Goal: Communication & Community: Ask a question

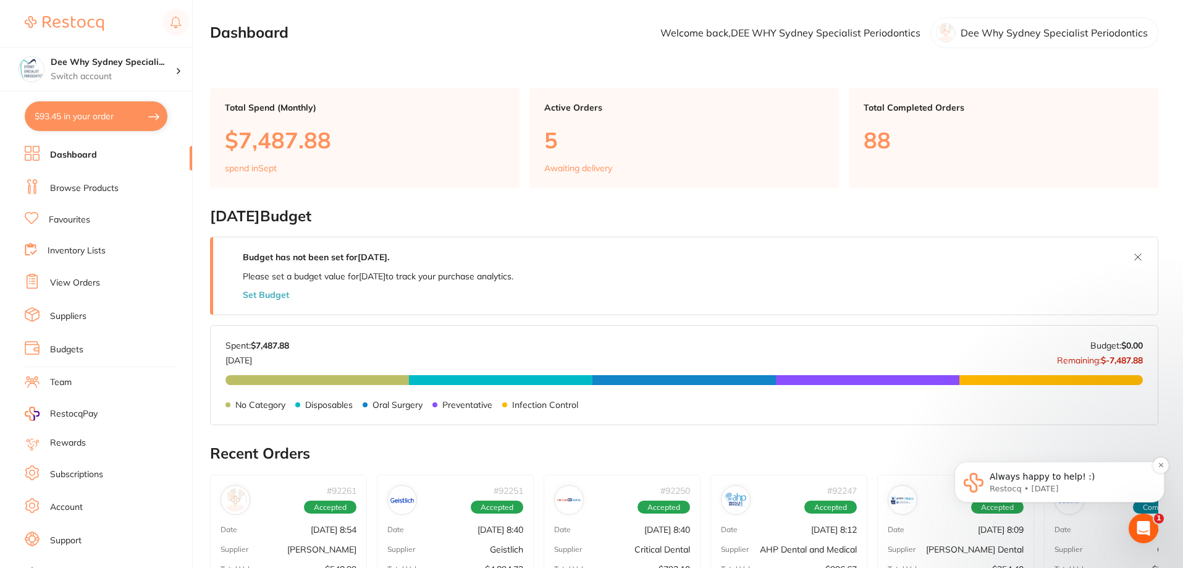
click at [503, 491] on p "Restocq • 1d ago" at bounding box center [1068, 488] width 159 height 11
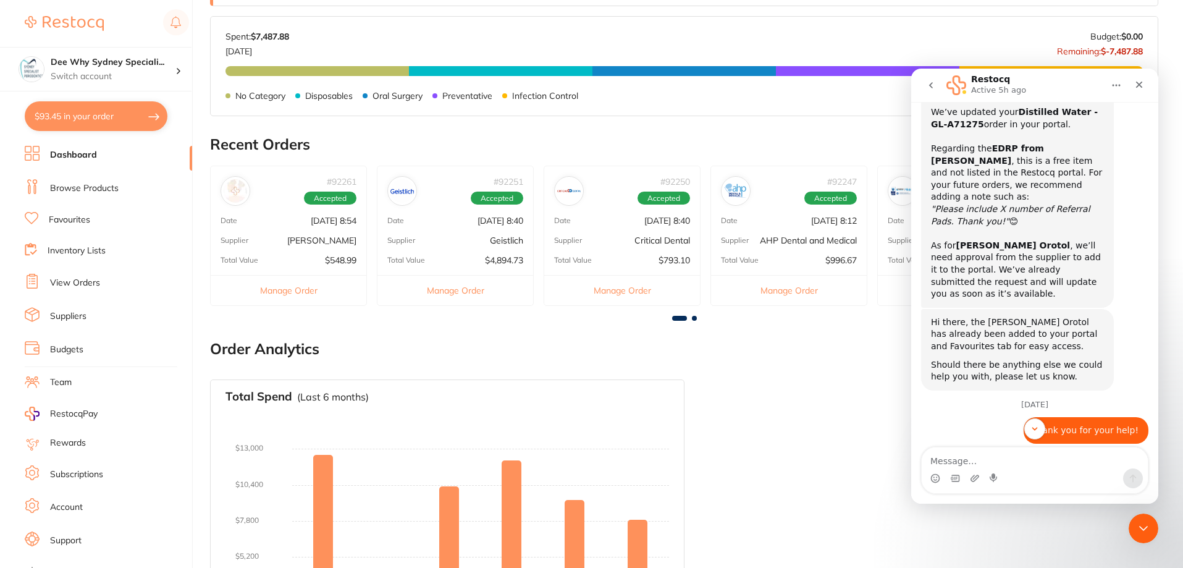
scroll to position [465, 0]
click at [503, 451] on textarea "Message…" at bounding box center [1034, 457] width 226 height 21
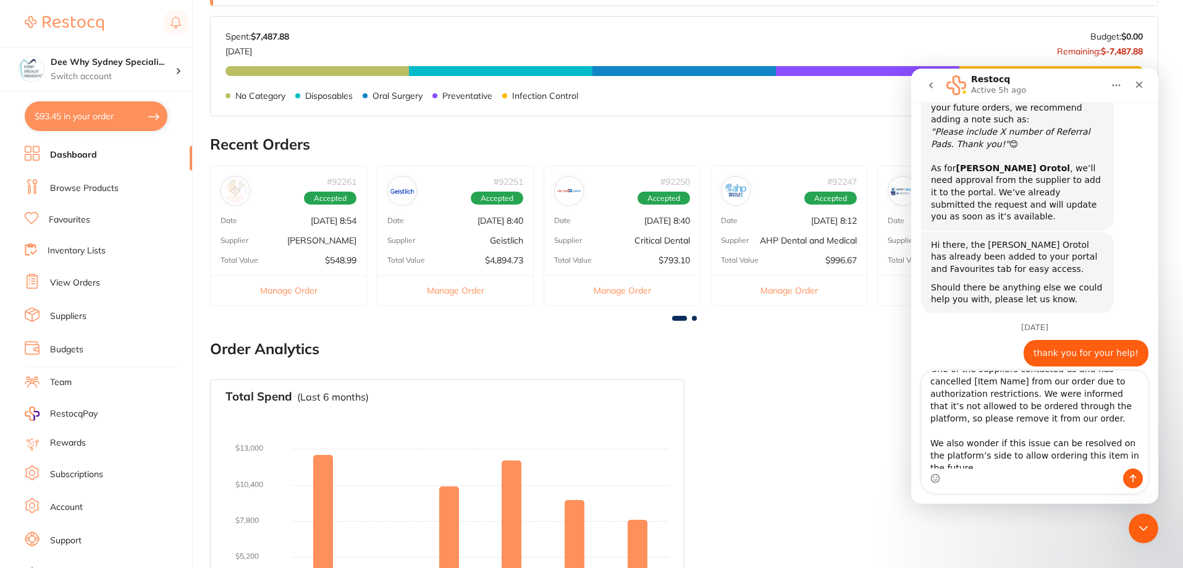
scroll to position [0, 0]
click at [503, 382] on textarea "One of the suppliers contacted us and has cancelled [Item Name] from our order …" at bounding box center [1034, 420] width 226 height 98
type textarea "Hi, Adam dental contacted us and has cancelled [Item Name] from our order due t…"
click at [83, 285] on link "View Orders" at bounding box center [75, 283] width 50 height 12
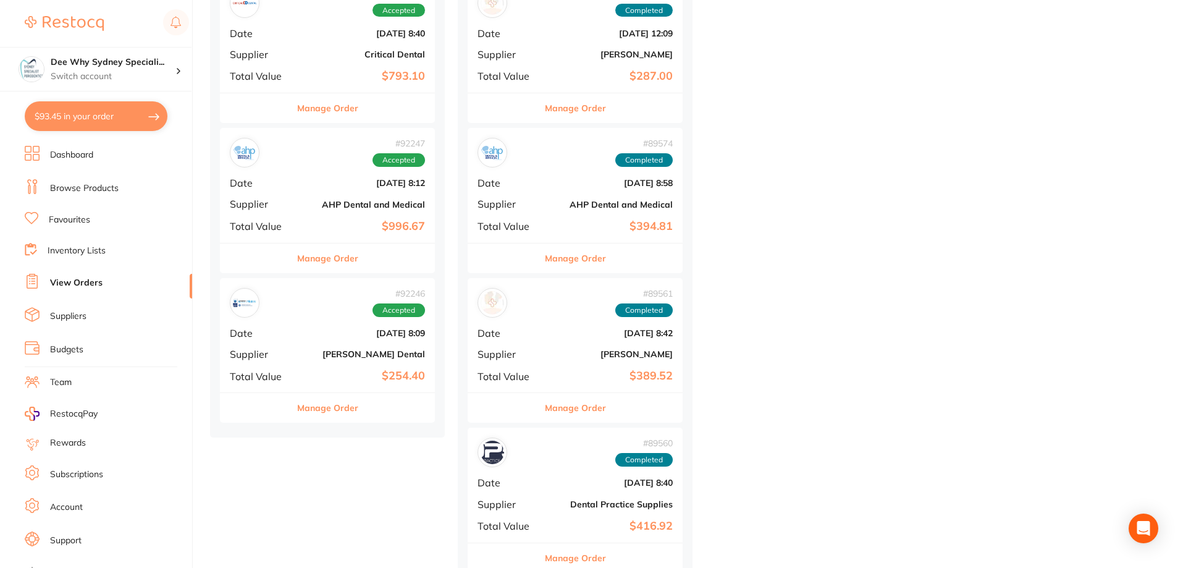
scroll to position [371, 0]
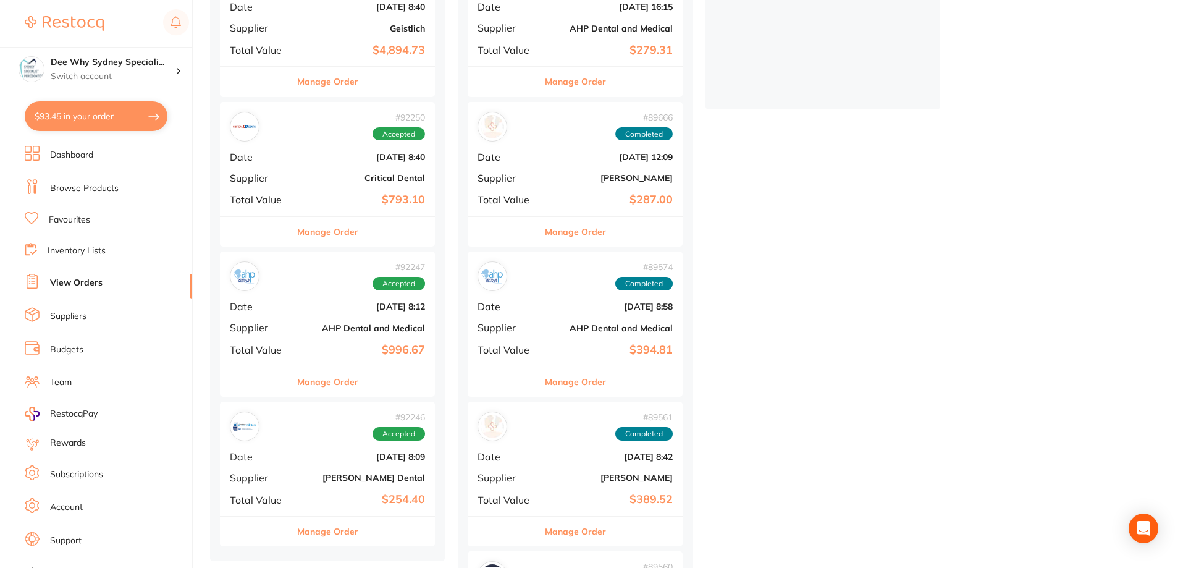
click at [321, 300] on div "# 92247 Accepted Date [DATE] 8:12 Supplier AHP Dental and Medical Total Value $…" at bounding box center [327, 308] width 215 height 114
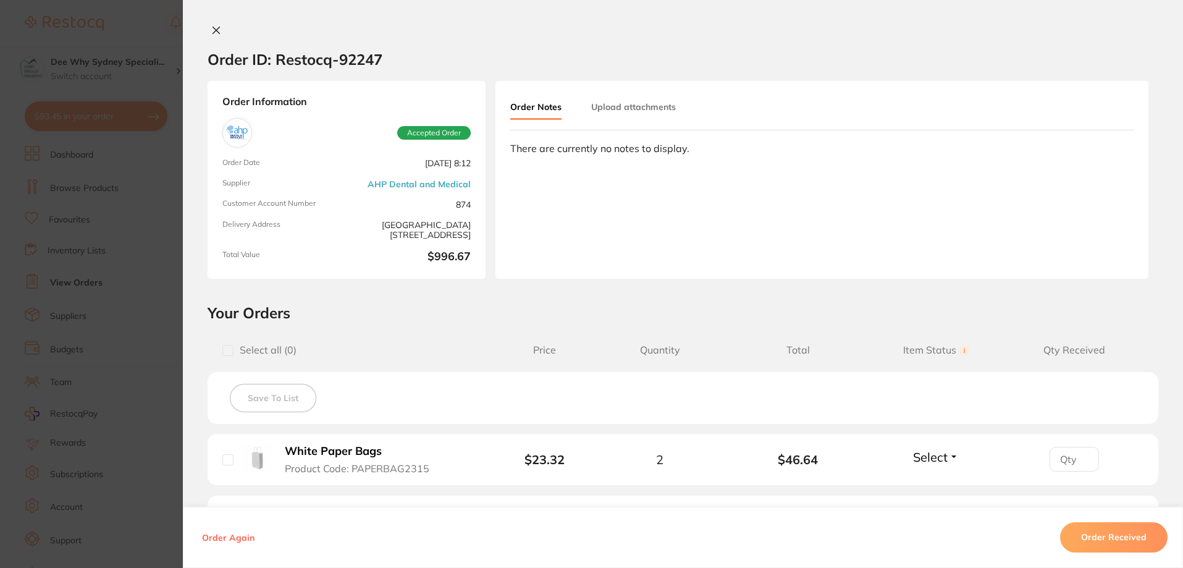
click at [213, 27] on icon at bounding box center [216, 30] width 7 height 7
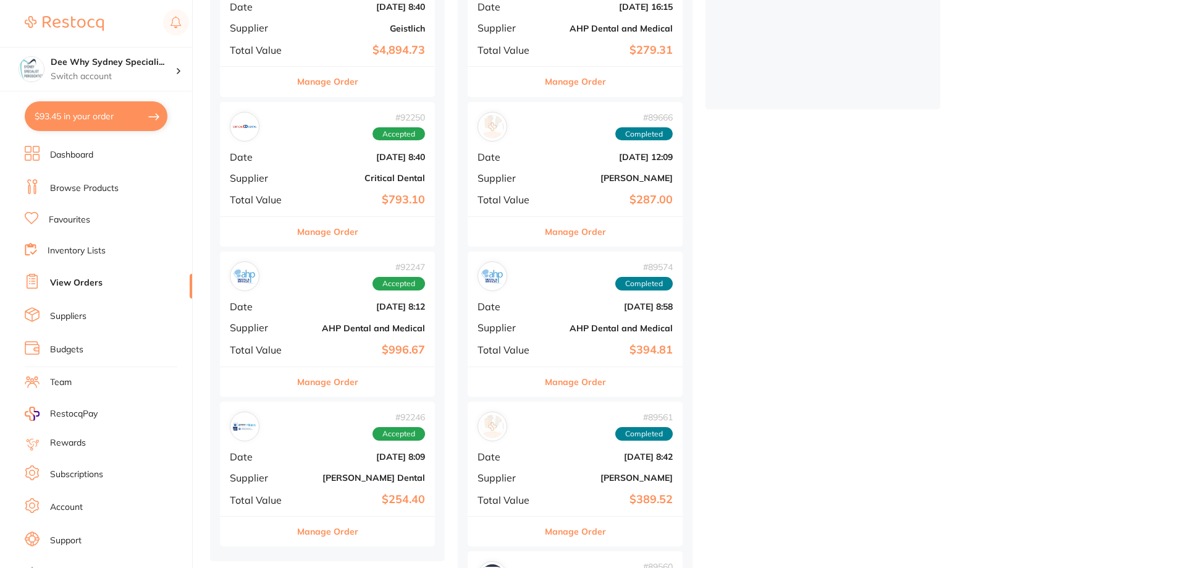
click at [282, 191] on div "# 92250 Accepted Date Sept 2 2025, 8:40 Supplier Critical Dental Total Value $7…" at bounding box center [327, 159] width 215 height 114
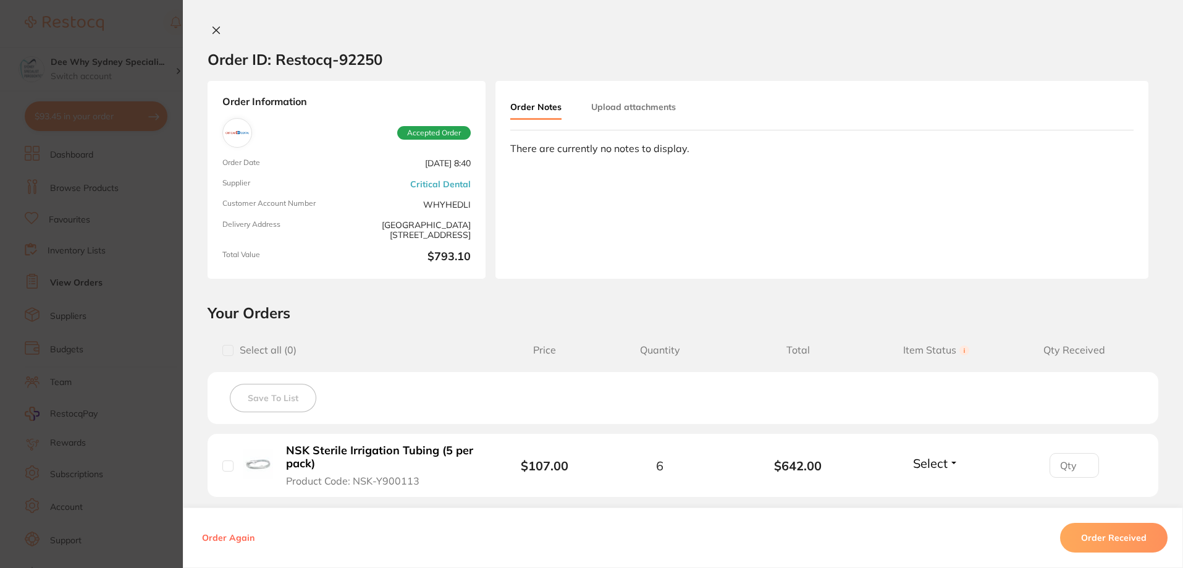
click at [214, 35] on button at bounding box center [216, 31] width 17 height 13
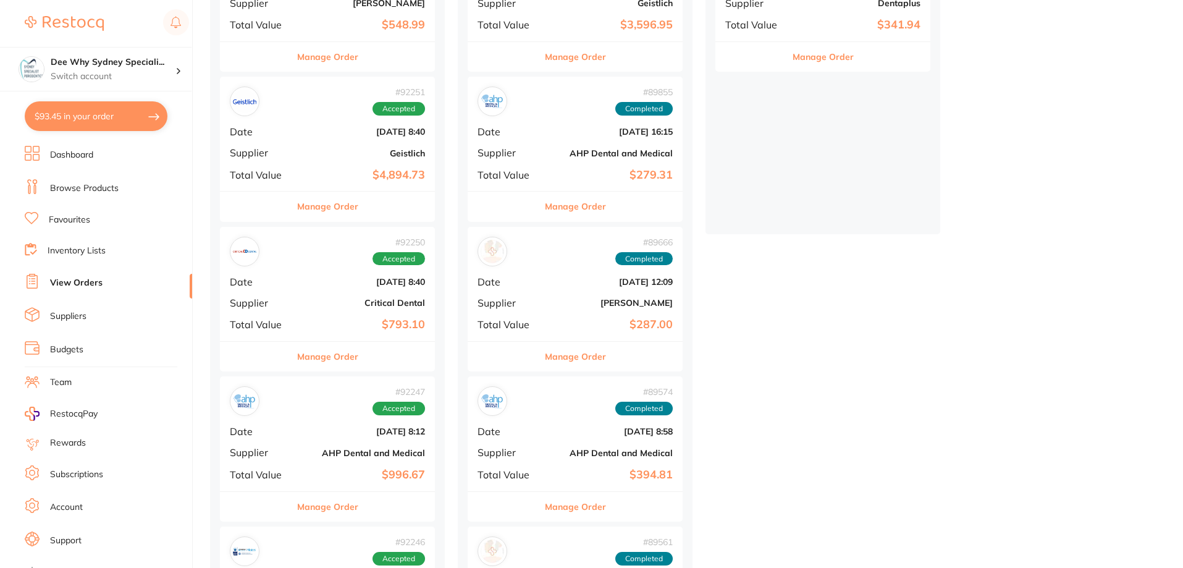
scroll to position [124, 0]
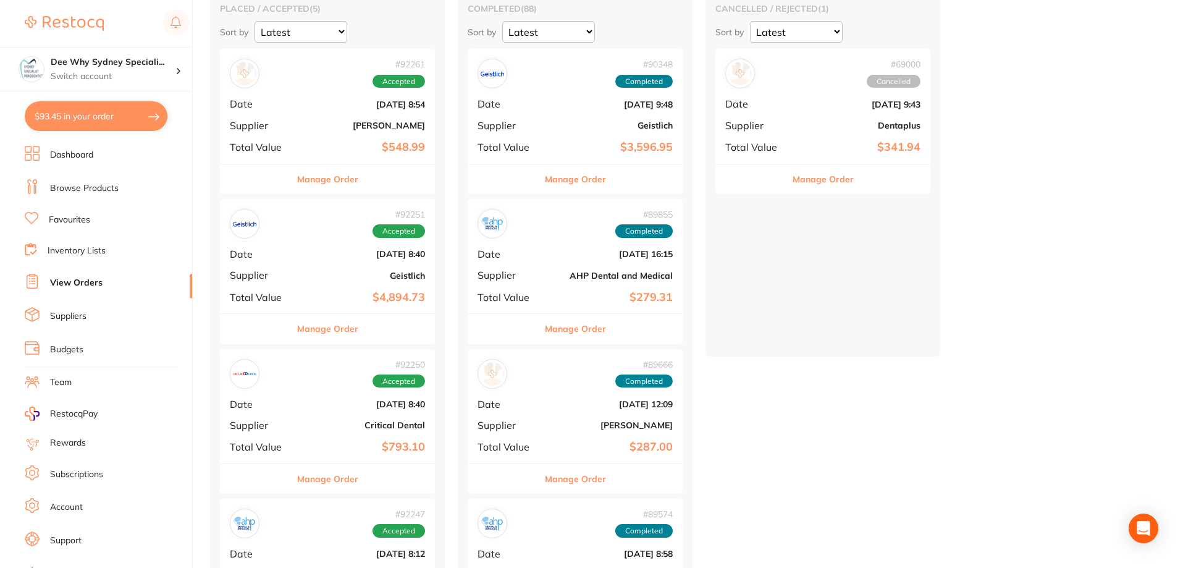
click at [289, 114] on div "# 92261 Accepted Date Sept 2 2025, 8:54 Supplier Adam Dental Total Value $548.99" at bounding box center [327, 106] width 215 height 114
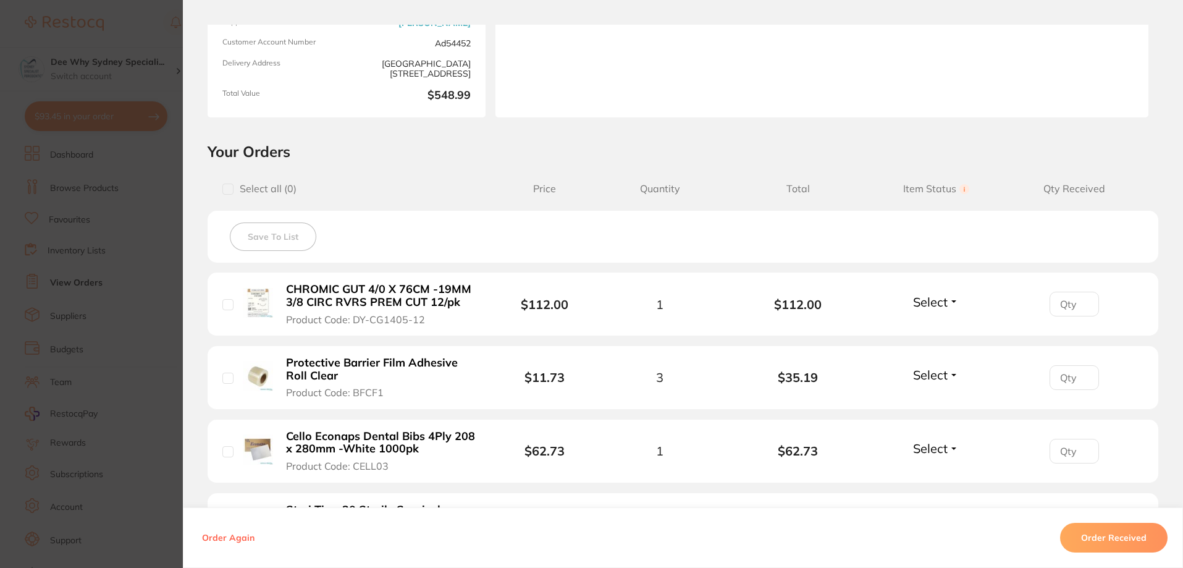
scroll to position [309, 0]
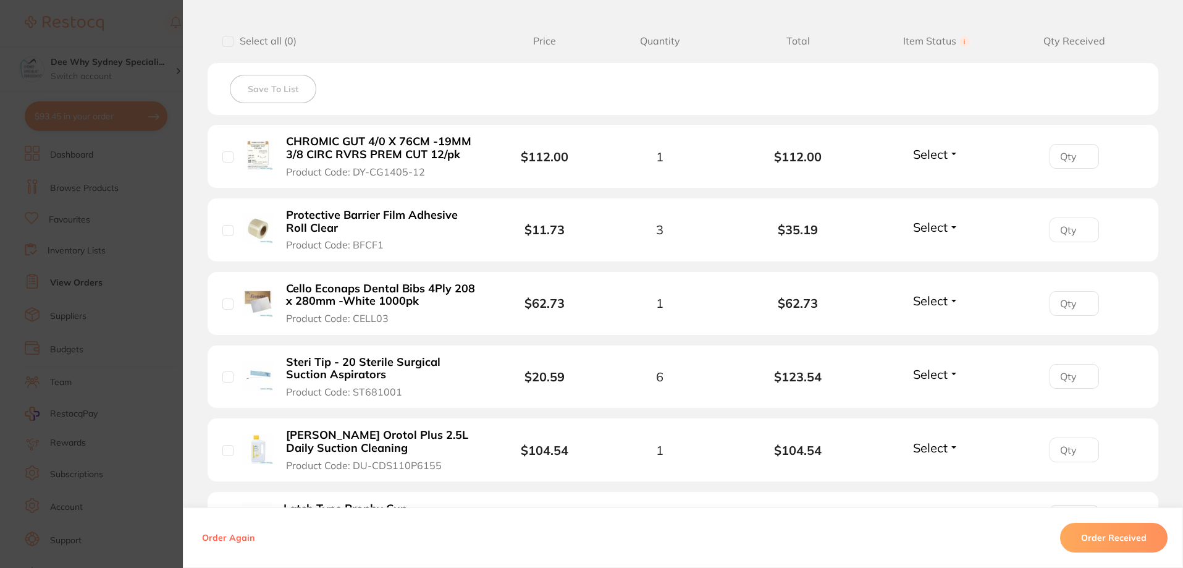
drag, startPoint x: 280, startPoint y: 138, endPoint x: 312, endPoint y: 145, distance: 33.4
click at [312, 145] on button "CHROMIC GUT 4/0 X 76CM -19MM 3/8 CIRC RVRS PREM CUT 12/pk Product Code: DY-CG14…" at bounding box center [381, 156] width 198 height 43
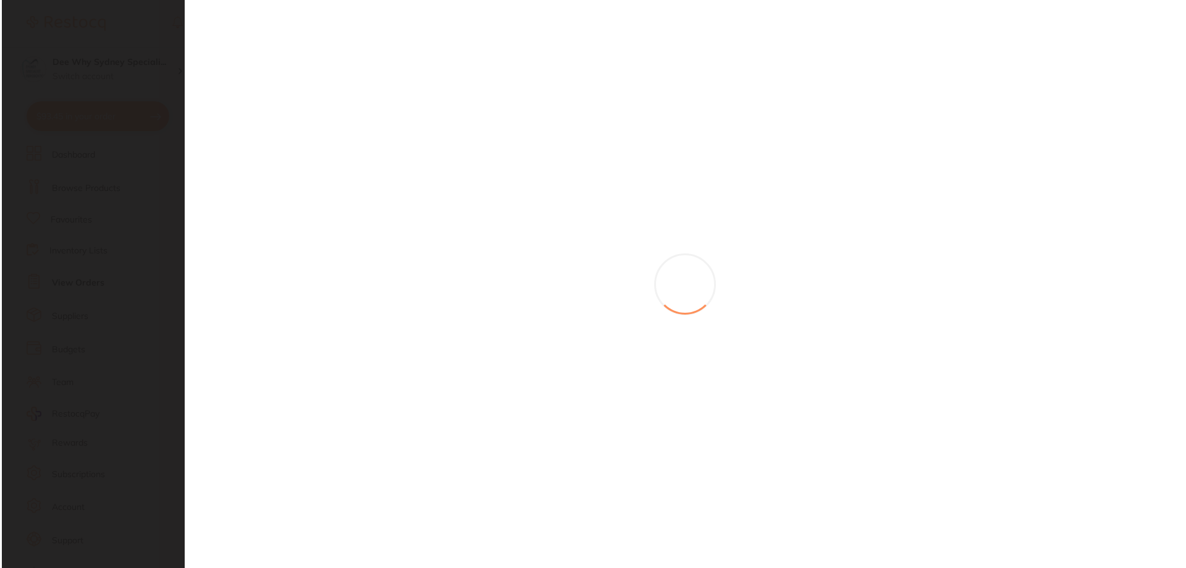
scroll to position [0, 0]
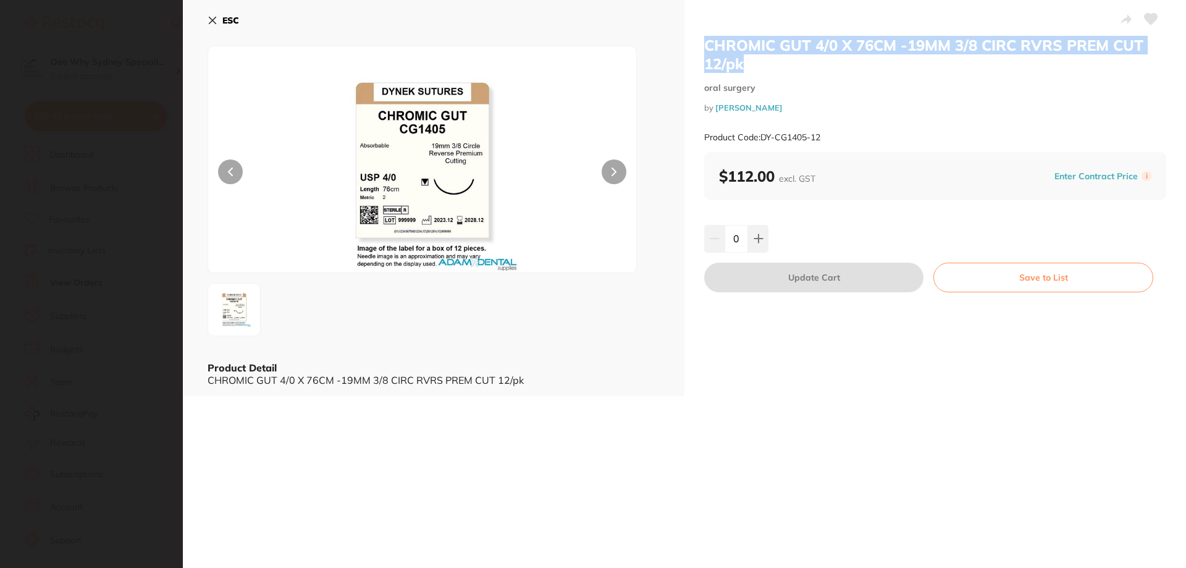
drag, startPoint x: 705, startPoint y: 42, endPoint x: 791, endPoint y: 59, distance: 88.1
click at [503, 59] on h2 "CHROMIC GUT 4/0 X 76CM -19MM 3/8 CIRC RVRS PREM CUT 12/pk" at bounding box center [935, 54] width 462 height 37
copy h2 "CHROMIC GUT 4/0 X 76CM -19MM 3/8 CIRC RVRS PREM CUT 12/pk"
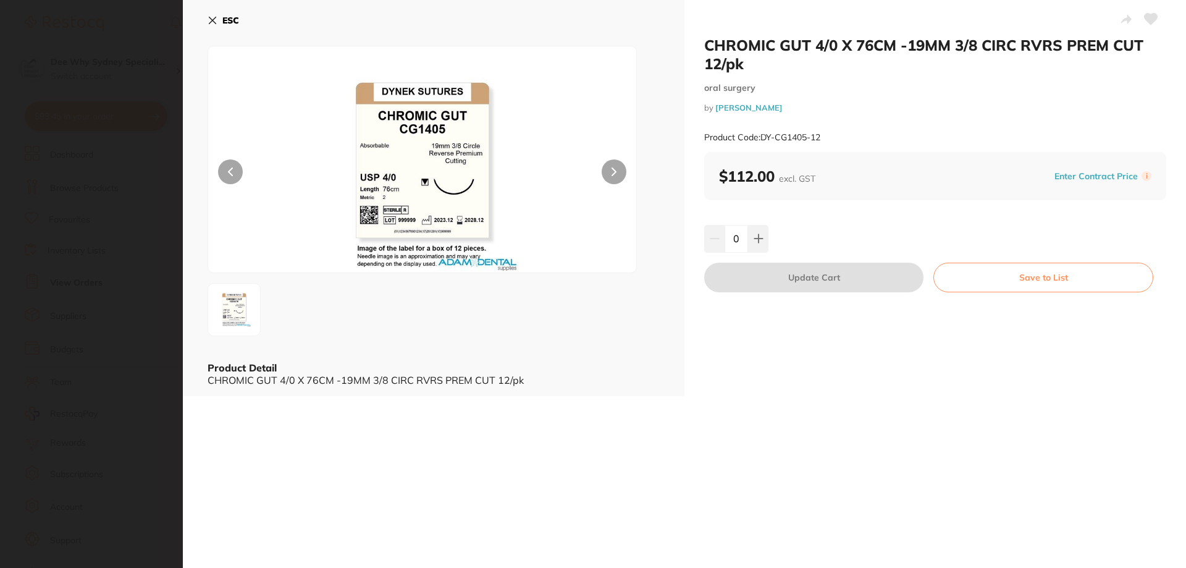
drag, startPoint x: 878, startPoint y: 119, endPoint x: 828, endPoint y: 124, distance: 50.2
click at [503, 119] on div "CHROMIC GUT 4/0 X 76CM -19MM 3/8 CIRC RVRS PREM CUT 12/pk oral surgery by Adam …" at bounding box center [935, 94] width 462 height 116
drag, startPoint x: 703, startPoint y: 138, endPoint x: 847, endPoint y: 128, distance: 144.2
click at [503, 128] on div "Product Code: DY-CG1405-12" at bounding box center [935, 137] width 462 height 30
copy small "Product Code: DY-CG1405-12"
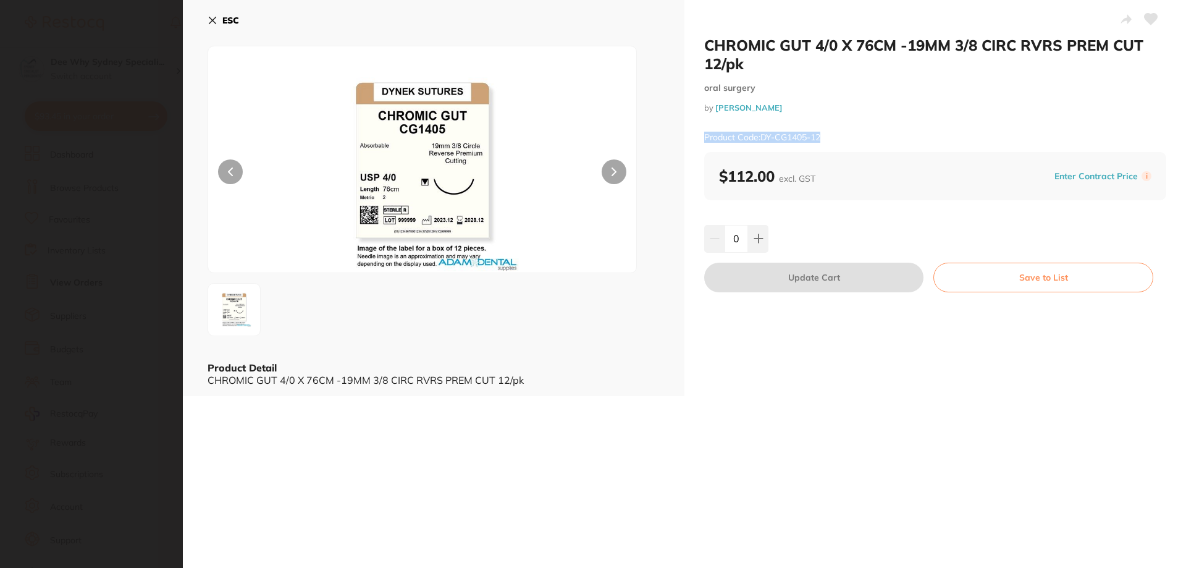
drag, startPoint x: 214, startPoint y: 12, endPoint x: 296, endPoint y: 32, distance: 84.5
click at [214, 12] on button "ESC" at bounding box center [223, 20] width 31 height 21
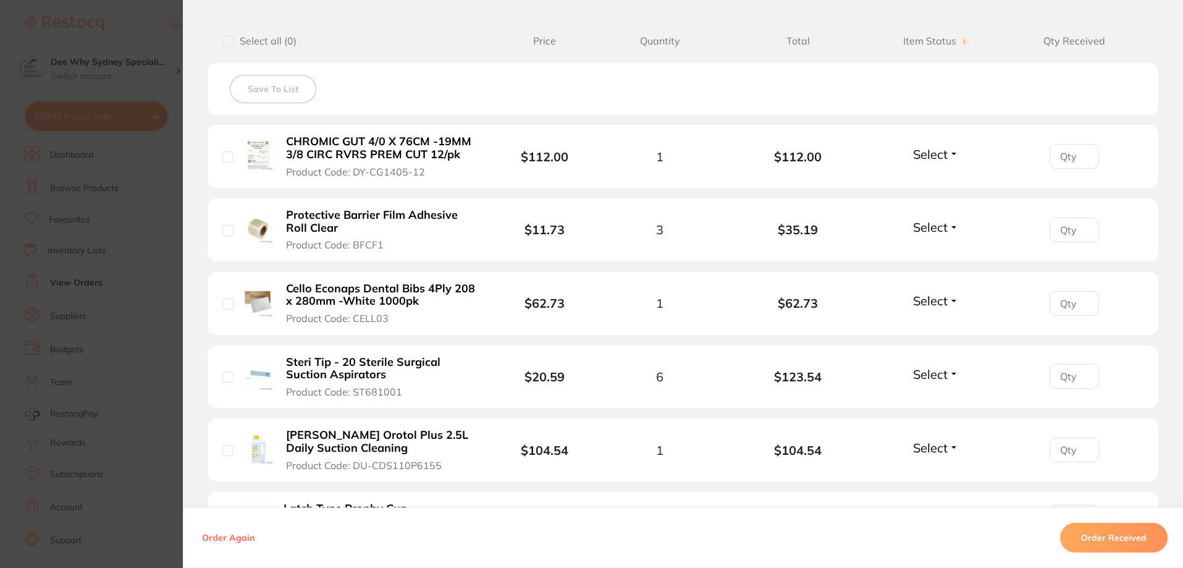
click at [162, 49] on section "Order ID: Restocq- 92261 Order Information Accepted Order Order Date Sept 2 202…" at bounding box center [591, 284] width 1183 height 568
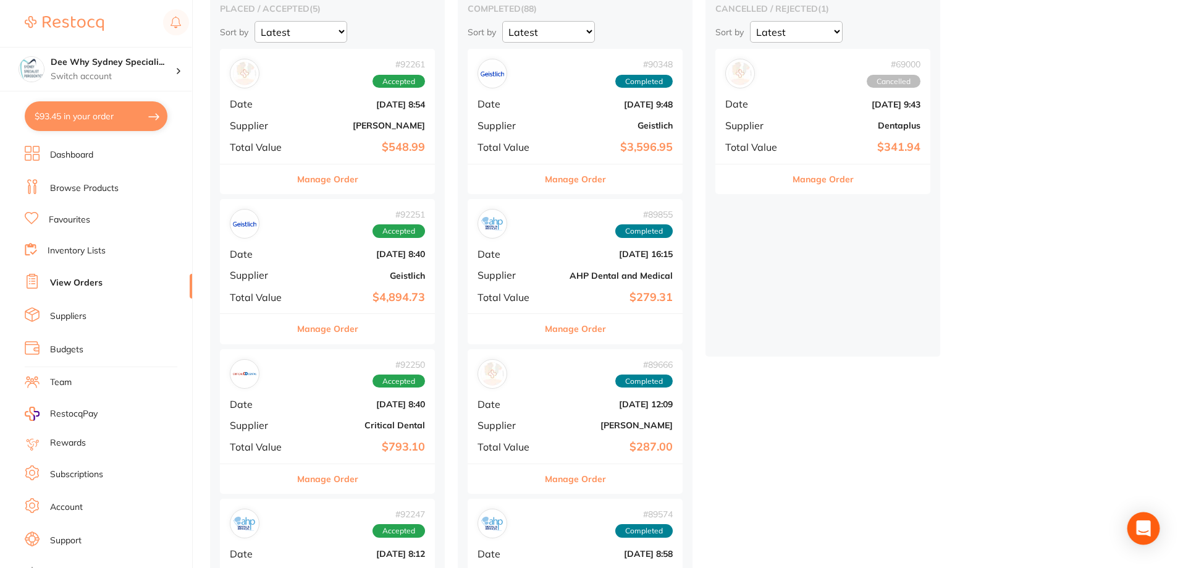
drag, startPoint x: 1124, startPoint y: 526, endPoint x: 1133, endPoint y: 528, distance: 9.4
click at [503, 518] on div "Open Intercom Messenger" at bounding box center [1143, 528] width 33 height 33
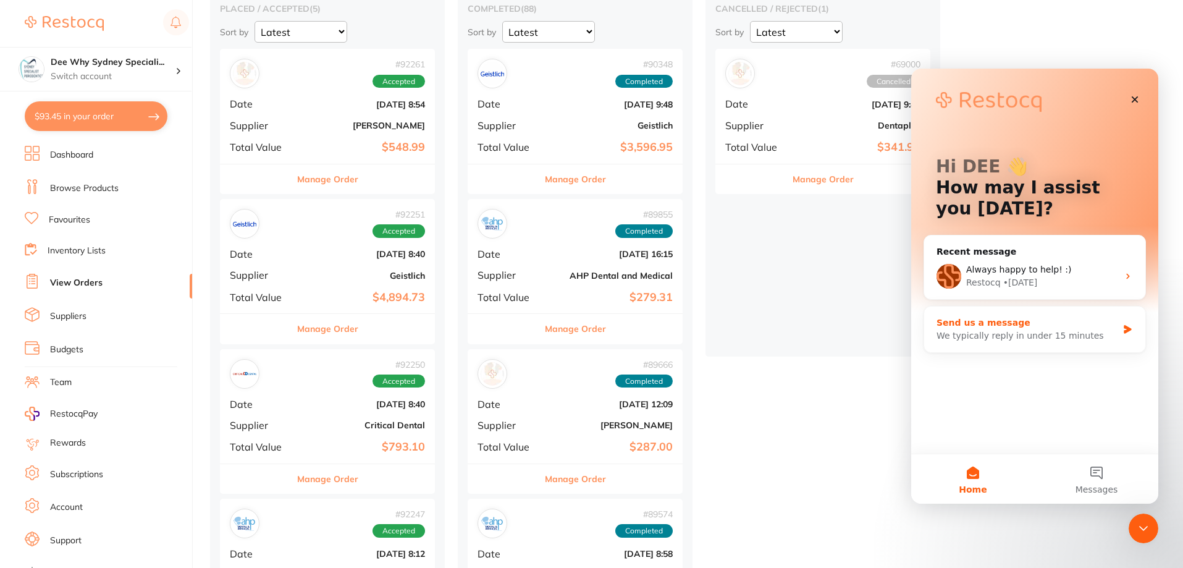
click at [503, 343] on div "Send us a message We typically reply in under 15 minutes" at bounding box center [1034, 329] width 221 height 46
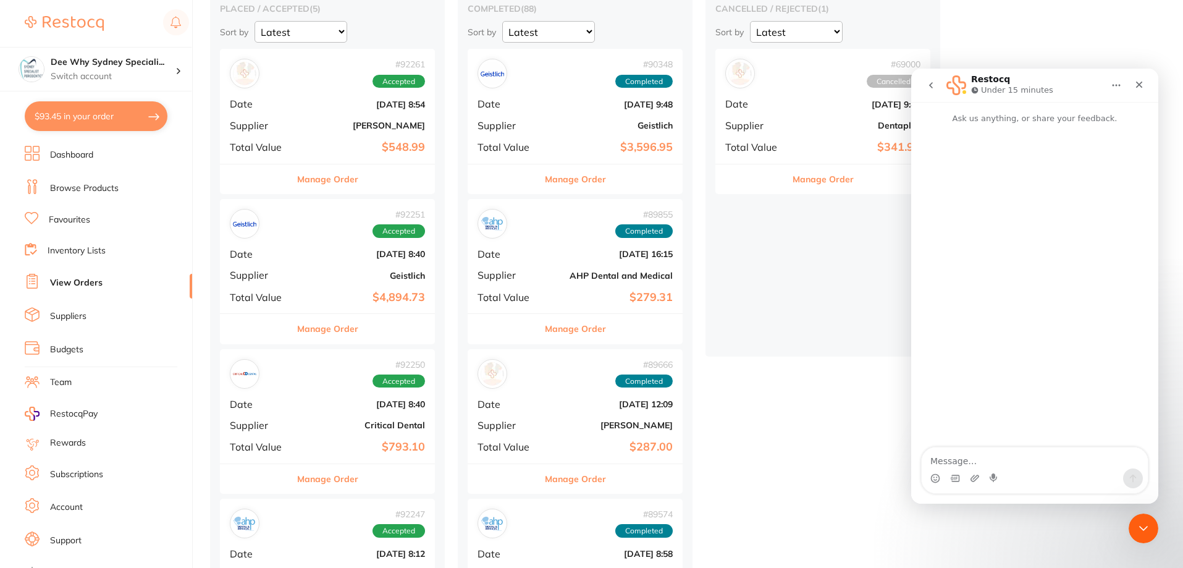
type textarea "Product Code: DY-CG1405-12"
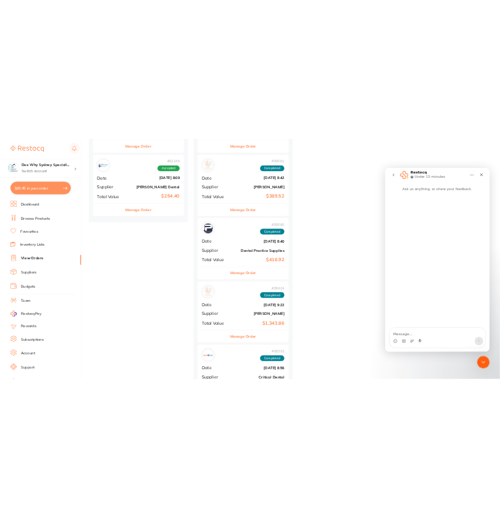
scroll to position [679, 0]
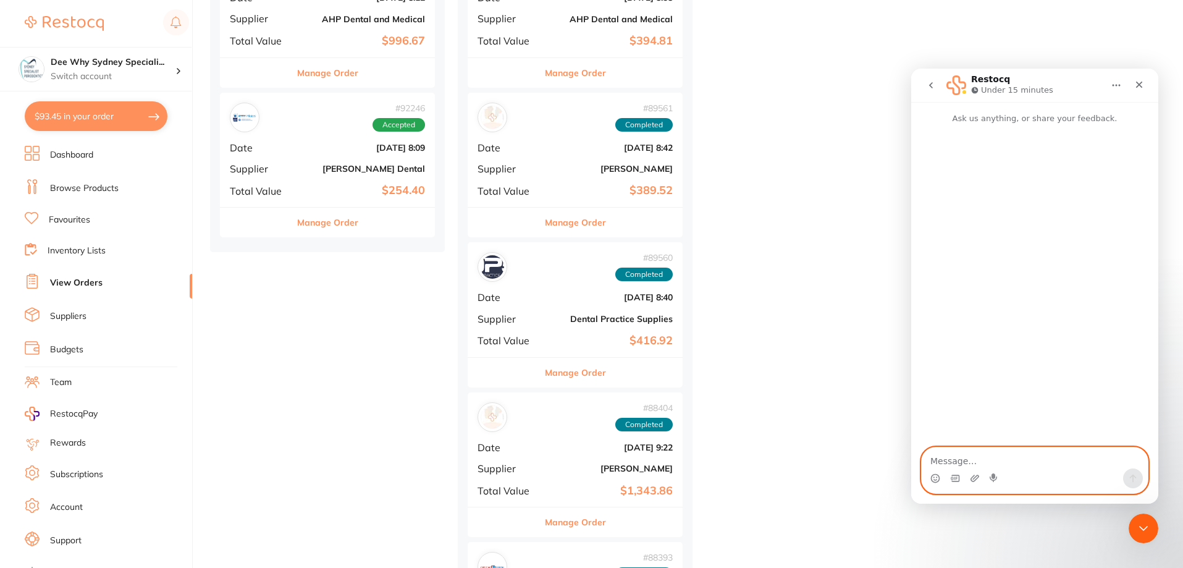
click at [503, 455] on textarea "Message…" at bounding box center [1034, 457] width 226 height 21
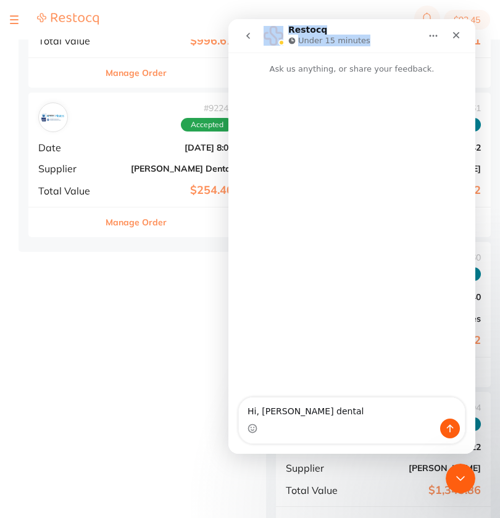
drag, startPoint x: 366, startPoint y: 34, endPoint x: 152, endPoint y: -30, distance: 223.7
click at [229, 19] on html "Restocq Under 15 minutes Ask us anything, or share your feedback. Hi, Adam dent…" at bounding box center [352, 236] width 247 height 435
click at [345, 424] on div "Intercom messenger" at bounding box center [352, 429] width 226 height 20
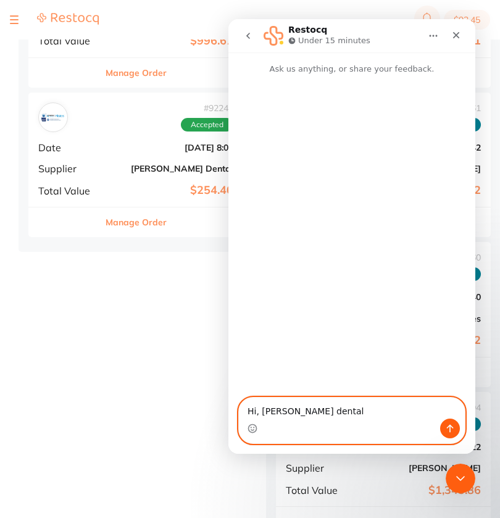
drag, startPoint x: 337, startPoint y: 414, endPoint x: 164, endPoint y: 409, distance: 173.0
click at [229, 409] on html "Restocq Under 15 minutes Ask us anything, or share your feedback. Hi, Adam dent…" at bounding box center [352, 236] width 247 height 435
paste textarea "I was informed by Adam dental that 4-0 Chromic gut suture(Product Code: DY-CG14…"
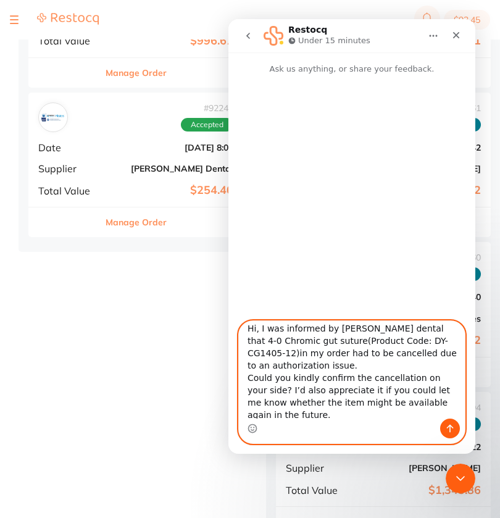
scroll to position [0, 0]
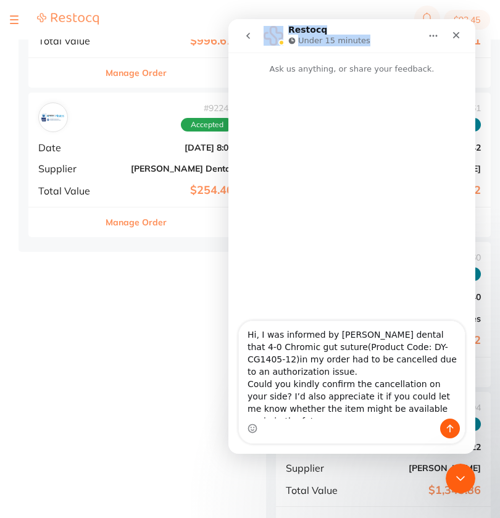
drag, startPoint x: 282, startPoint y: 30, endPoint x: 213, endPoint y: 27, distance: 68.6
click at [229, 27] on html "Restocq Under 15 minutes Ask us anything, or share your feedback. Hi, I was inf…" at bounding box center [352, 236] width 247 height 435
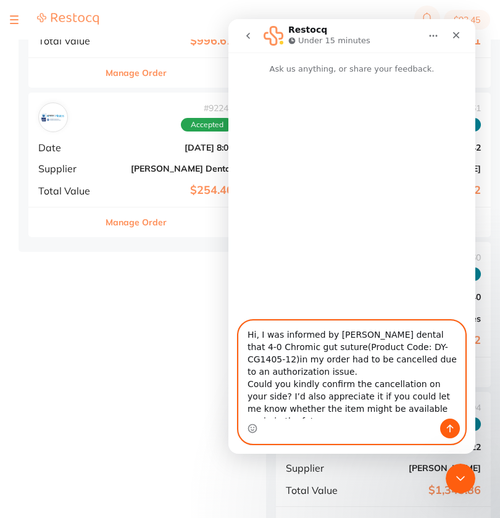
click at [361, 336] on textarea "Hi, I was informed by Adam dental that 4-0 Chromic gut suture(Product Code: DY-…" at bounding box center [352, 370] width 226 height 98
type textarea "Hi, I was informed by Adam Dental that 4-0 Chromic gut suture(Product Code: DY-…"
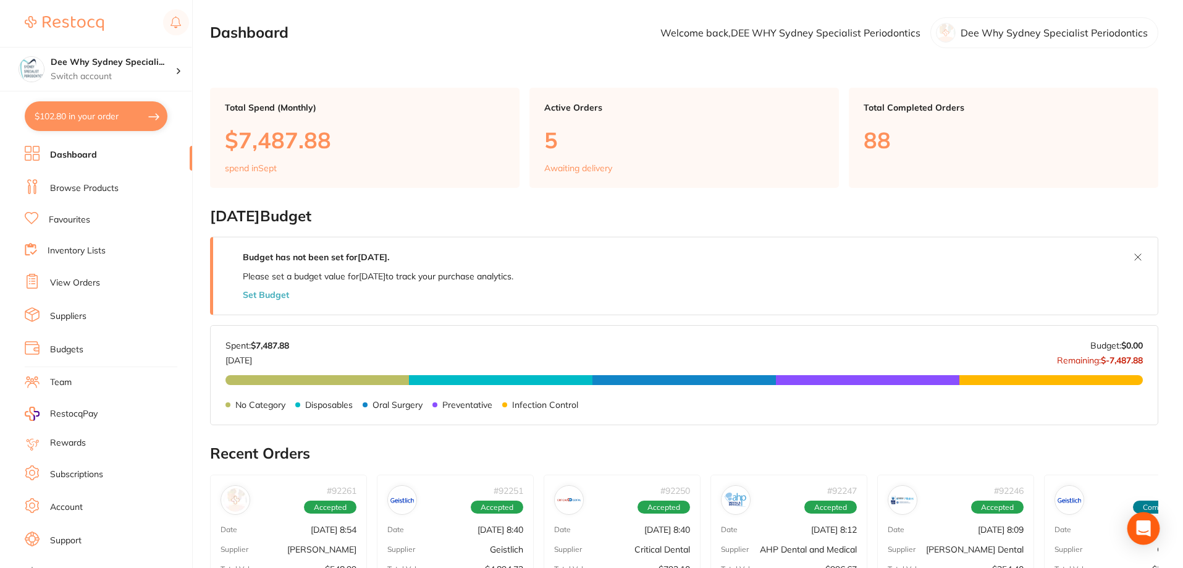
click at [500, 518] on icon "Open Intercom Messenger" at bounding box center [1143, 528] width 14 height 16
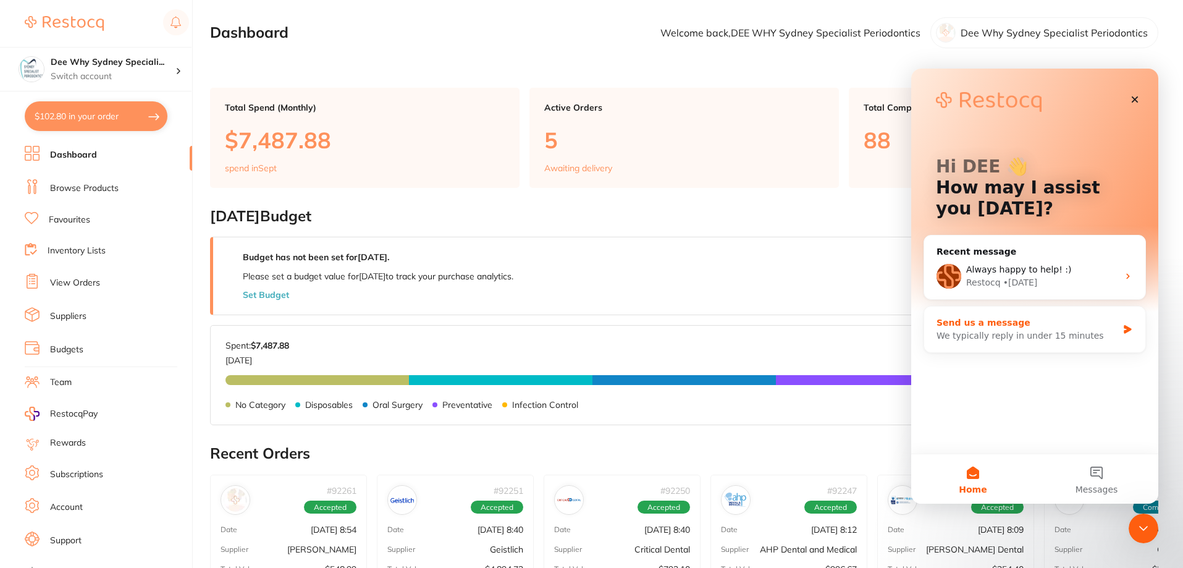
click at [500, 338] on div "We typically reply in under 15 minutes" at bounding box center [1026, 335] width 181 height 13
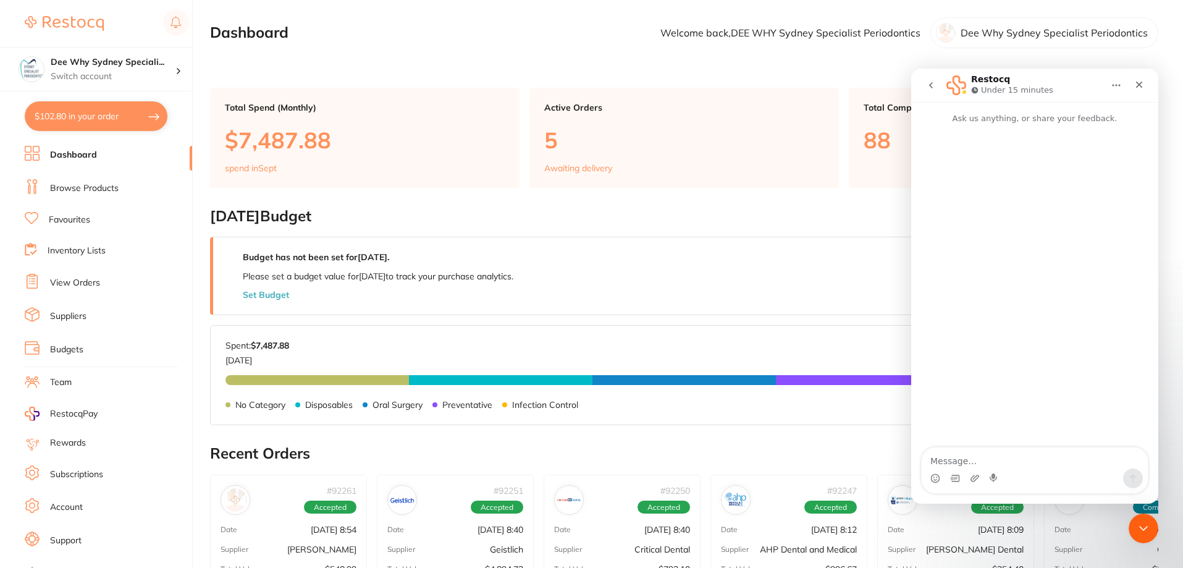
click at [500, 83] on icon "go back" at bounding box center [931, 85] width 10 height 10
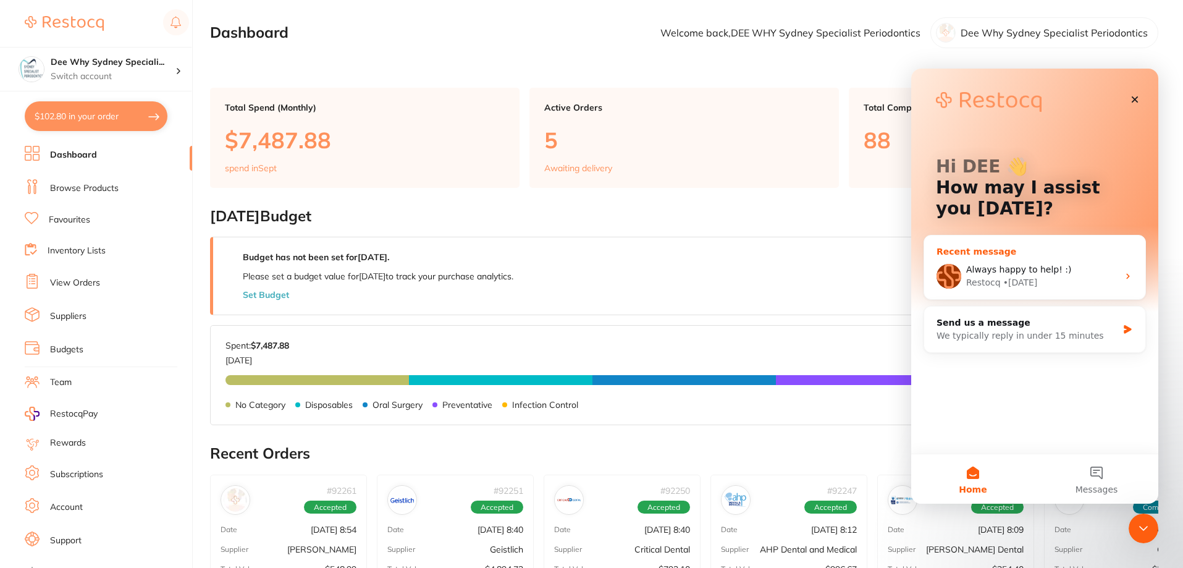
click at [500, 284] on div "Restocq" at bounding box center [983, 282] width 35 height 13
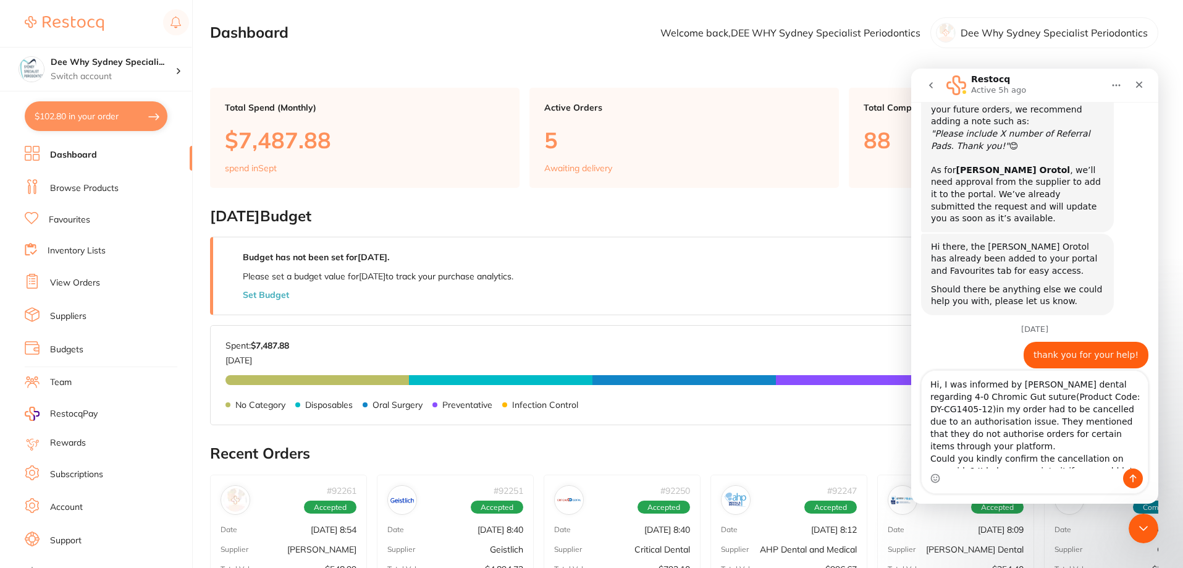
click at [500, 447] on textarea "Hi, I was informed by [PERSON_NAME] dental regarding 4-0 Chromic Gut suture(Pro…" at bounding box center [1034, 420] width 226 height 98
type textarea "Hi, I was informed by [PERSON_NAME] dental regarding 4-0 Chromic Gut suture(Pro…"
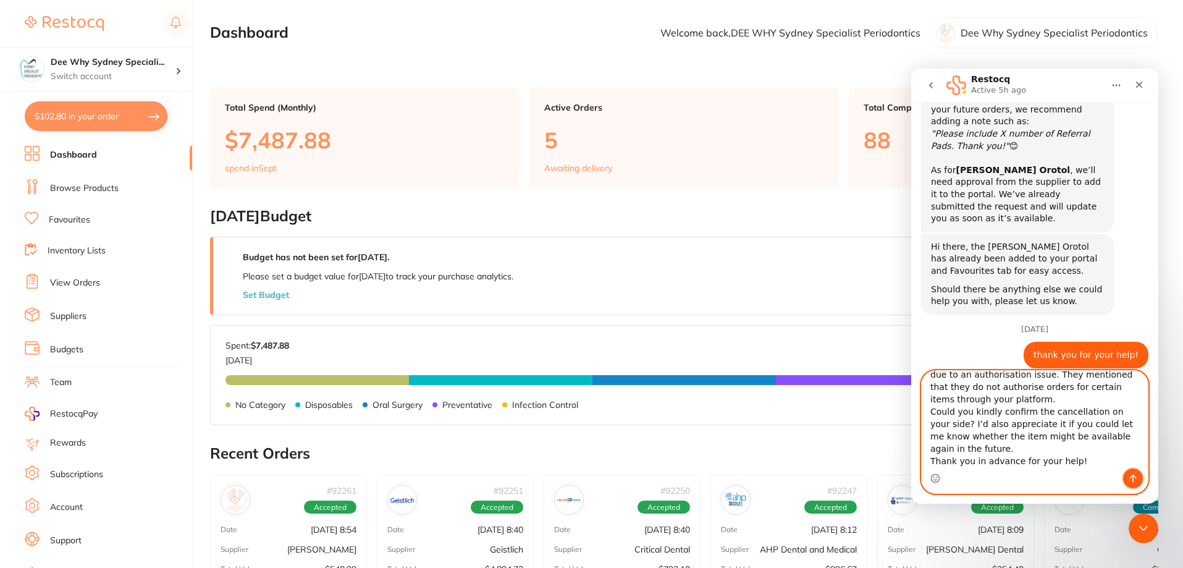
click at [500, 483] on button "Send a message…" at bounding box center [1133, 478] width 20 height 20
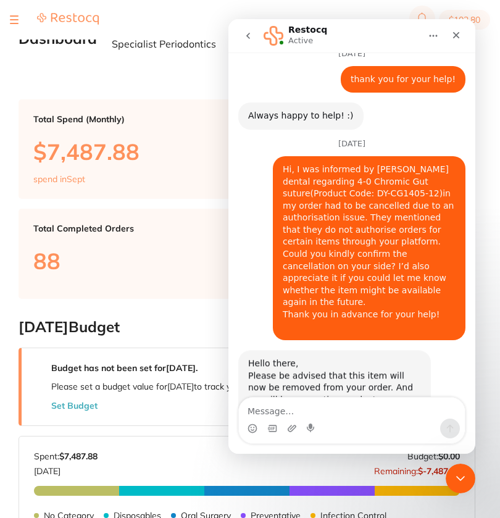
scroll to position [773, 0]
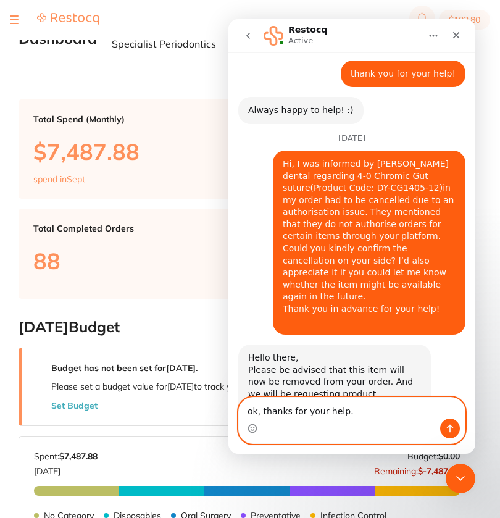
type textarea "ok, thanks for your help."
click at [455, 427] on button "Send a message…" at bounding box center [450, 429] width 20 height 20
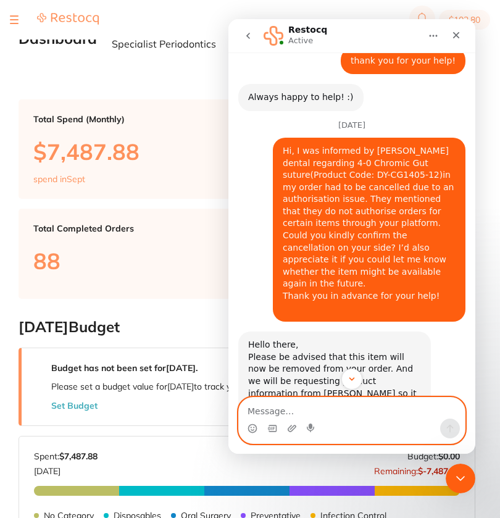
scroll to position [810, 0]
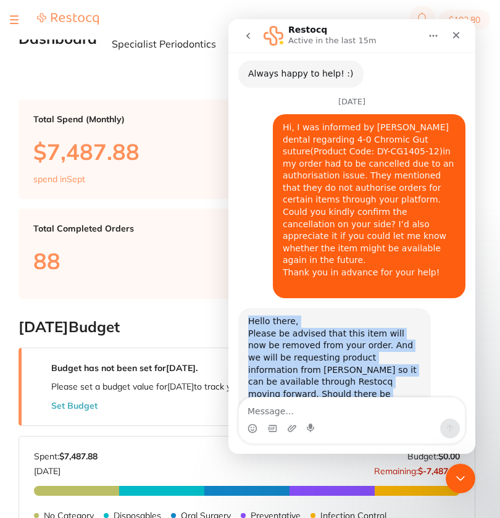
drag, startPoint x: 250, startPoint y: 235, endPoint x: 295, endPoint y: 322, distance: 97.5
click at [295, 322] on div "Hello there, Please be advised that this item will now be removed from your ord…" at bounding box center [334, 370] width 173 height 109
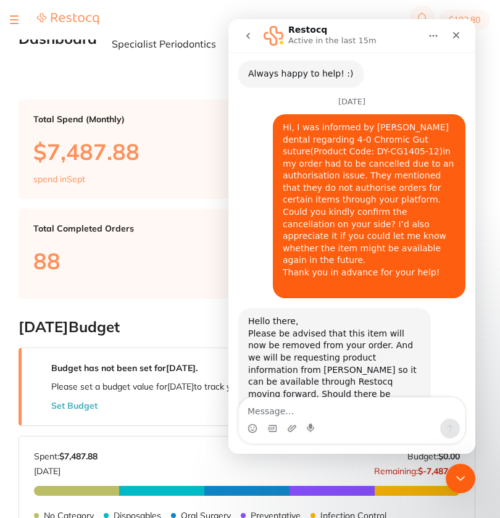
drag, startPoint x: 410, startPoint y: 419, endPoint x: 417, endPoint y: 187, distance: 232.3
click at [409, 420] on div "Intercom messenger" at bounding box center [352, 429] width 226 height 20
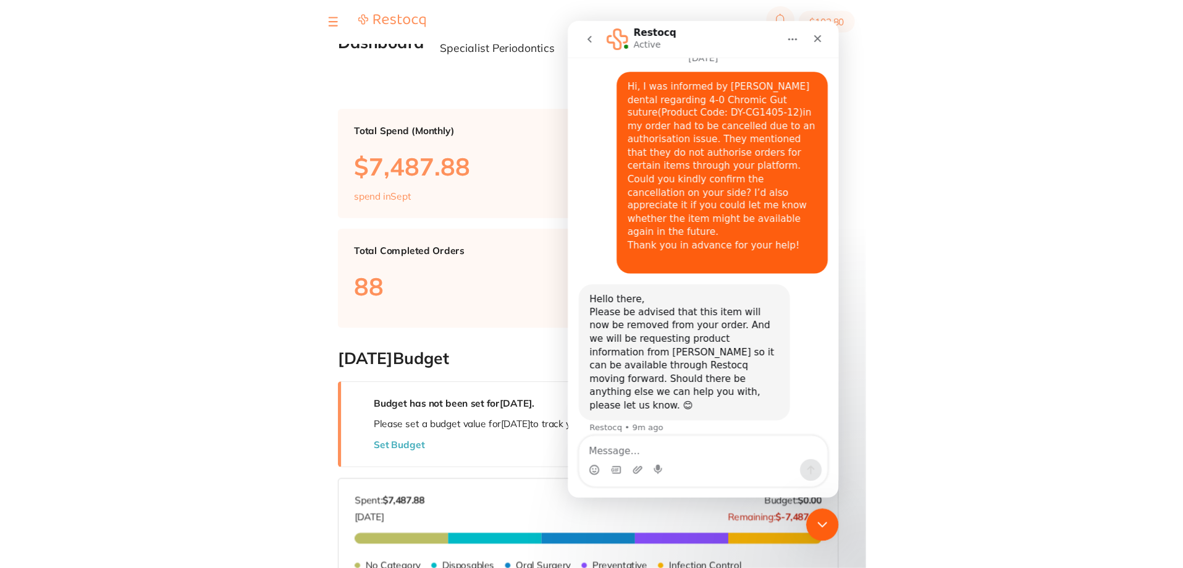
scroll to position [859, 0]
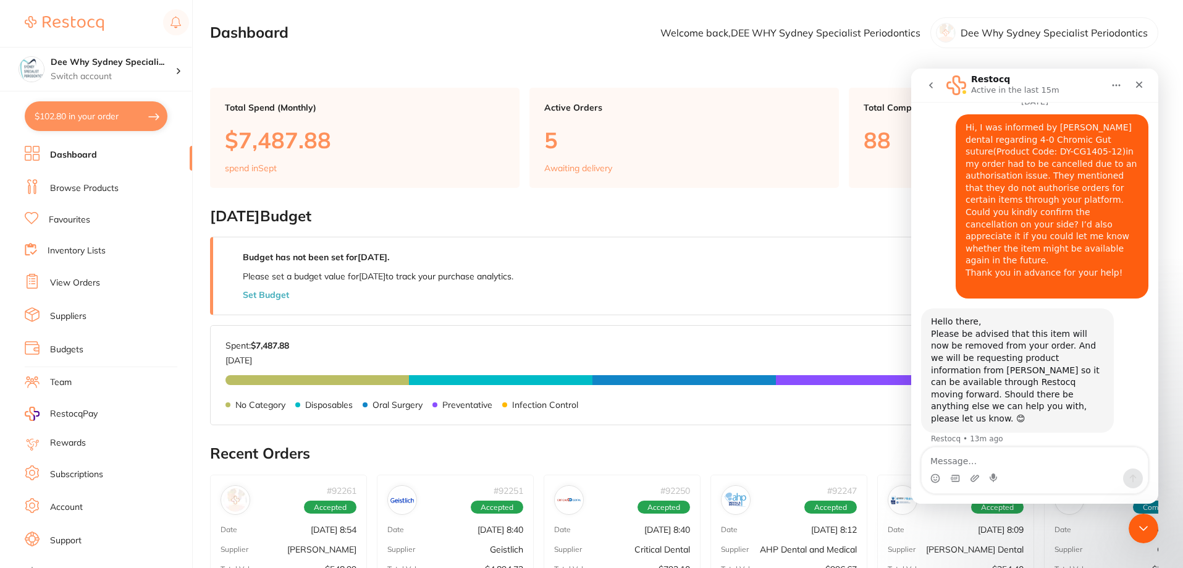
click at [120, 191] on li "Browse Products" at bounding box center [108, 188] width 167 height 19
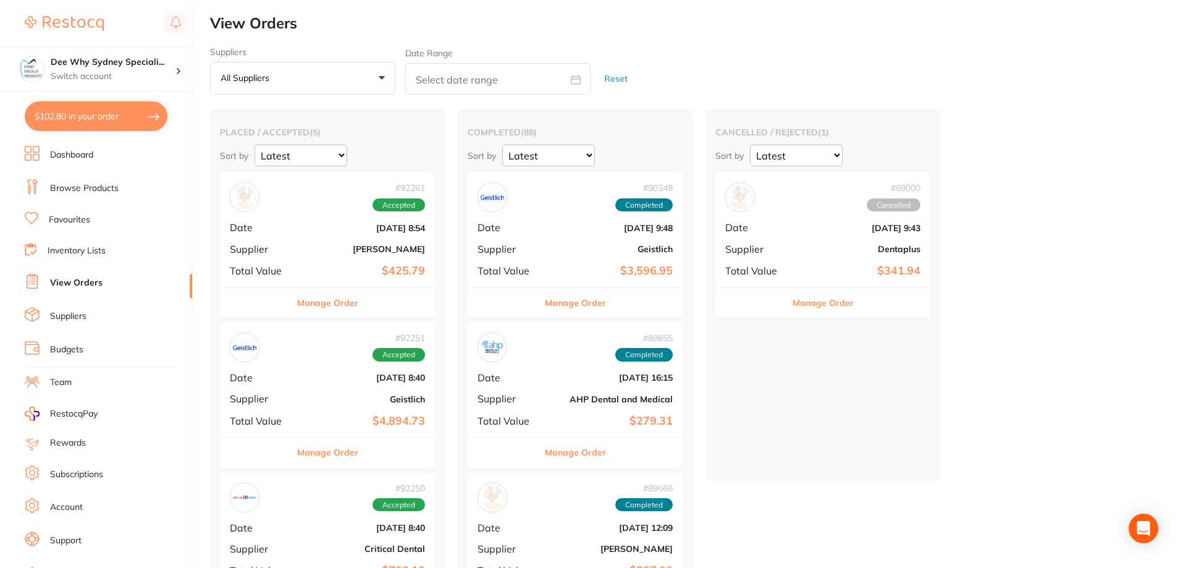
scroll to position [247, 0]
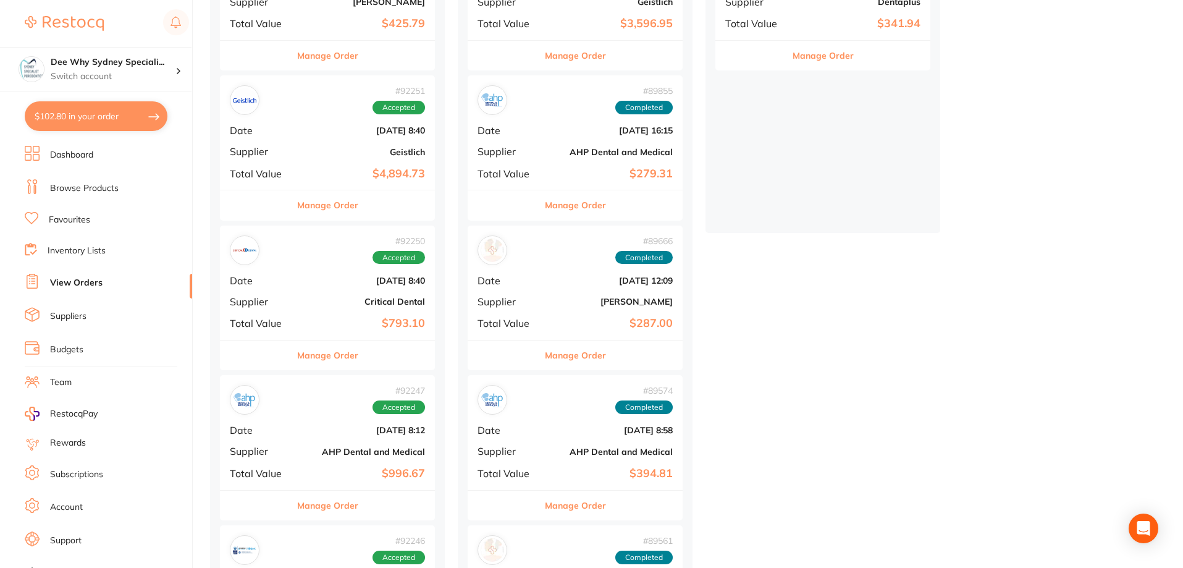
click at [311, 148] on b "Geistlich" at bounding box center [363, 152] width 124 height 10
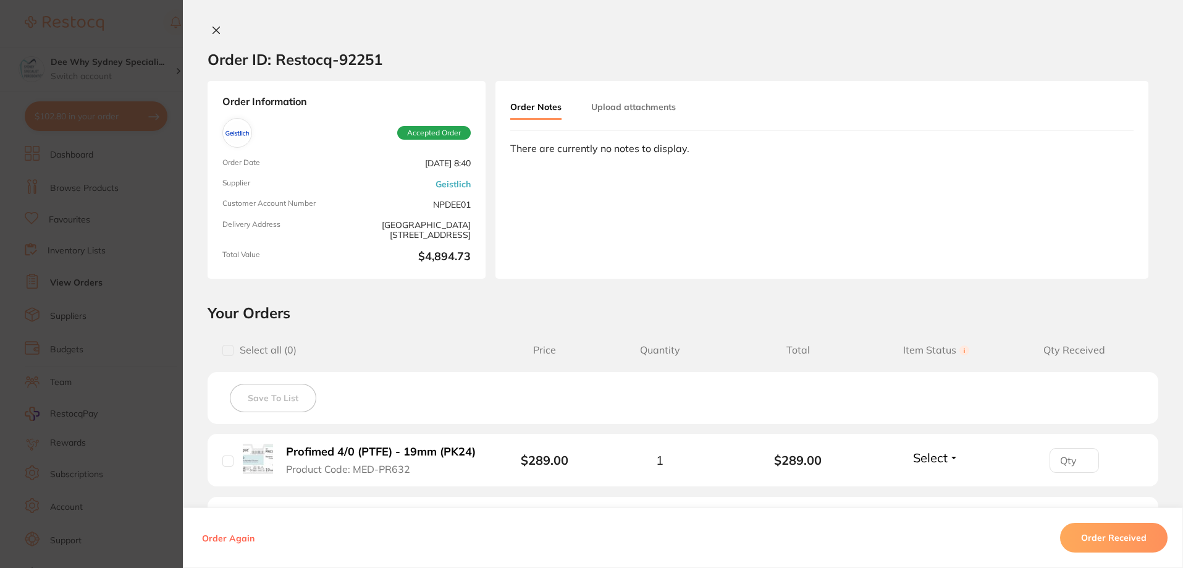
click at [500, 518] on button "Order Received" at bounding box center [1113, 537] width 107 height 30
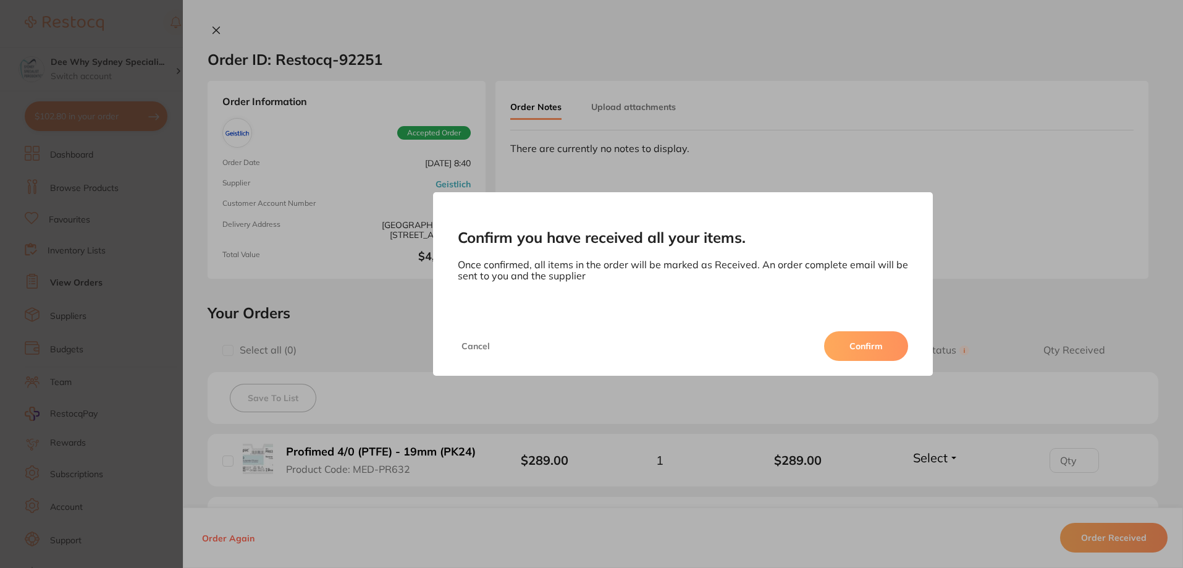
click at [500, 343] on button "Confirm" at bounding box center [866, 346] width 84 height 30
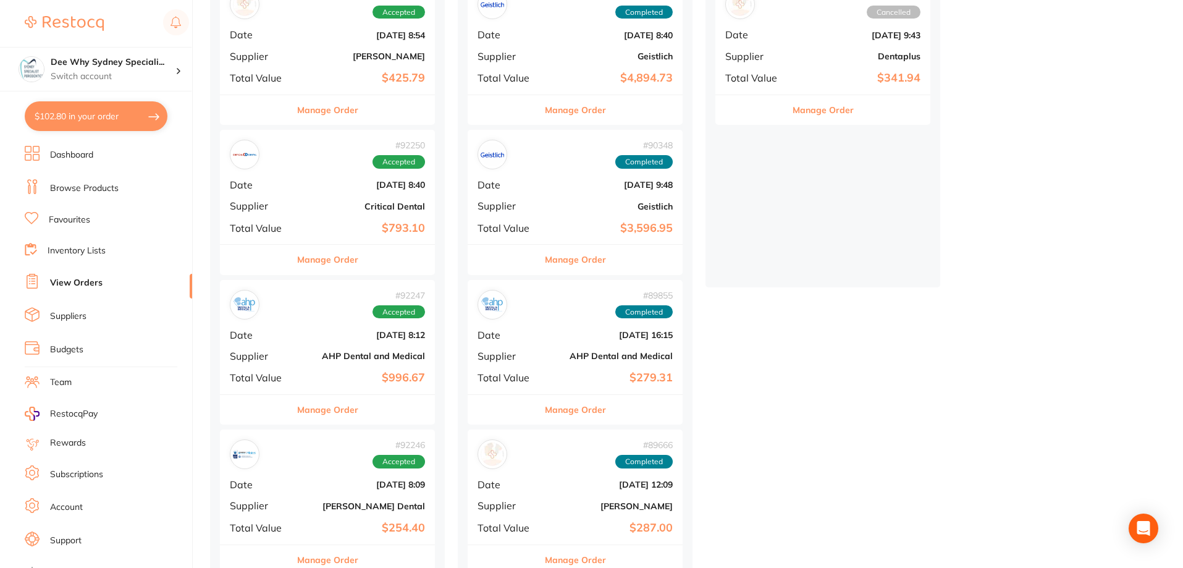
scroll to position [185, 0]
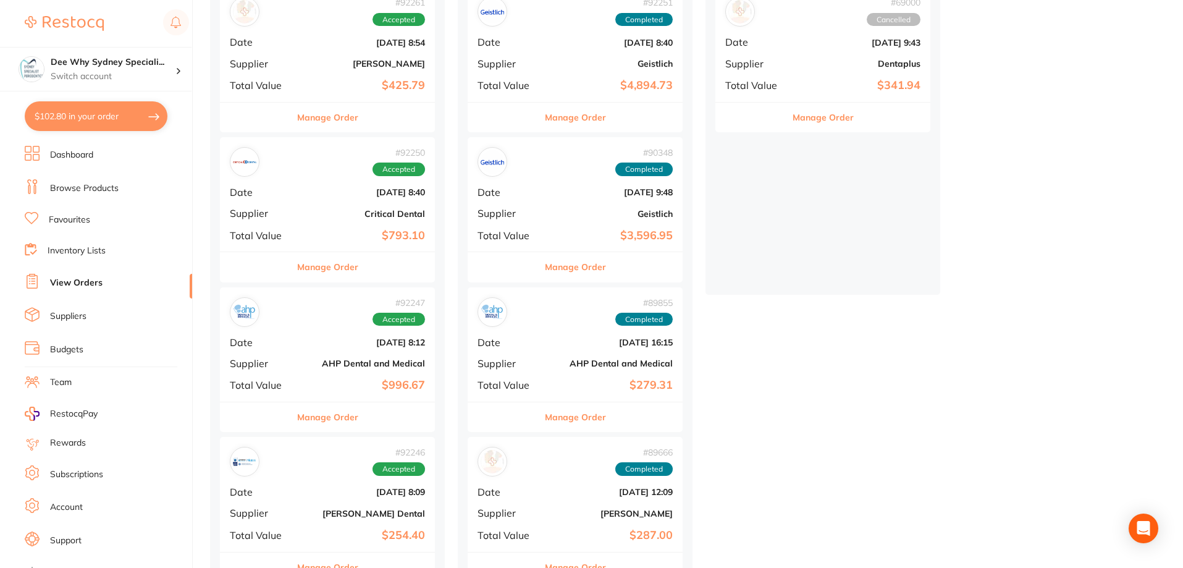
click at [300, 351] on div "# 92247 Accepted Date [DATE] 8:12 Supplier AHP Dental and Medical Total Value $…" at bounding box center [327, 344] width 215 height 114
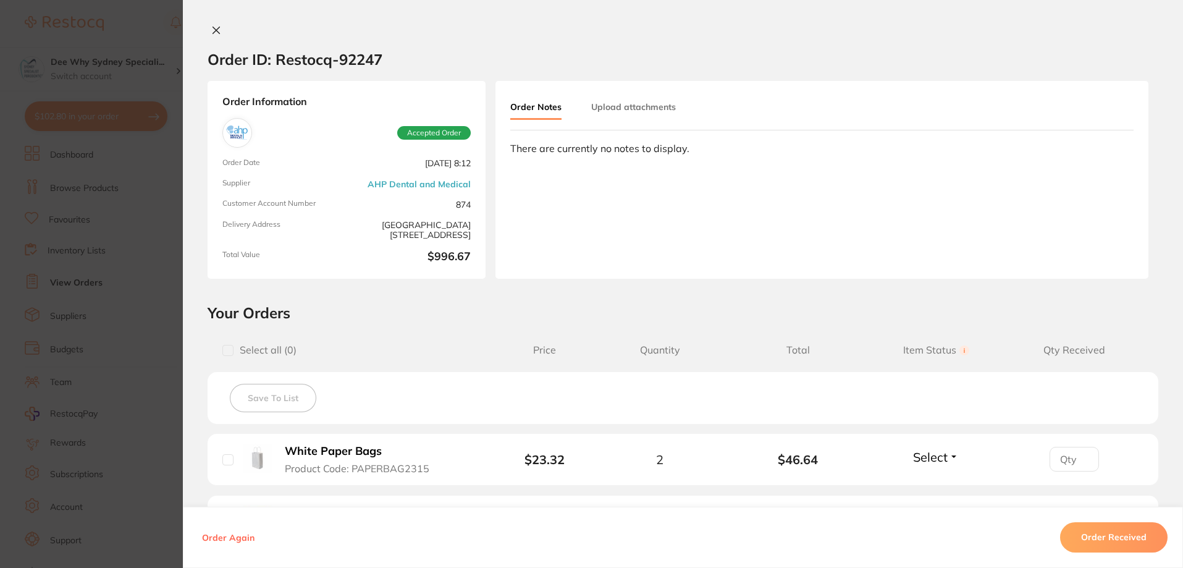
click at [211, 27] on icon at bounding box center [216, 30] width 10 height 10
